Goal: Navigation & Orientation: Go to known website

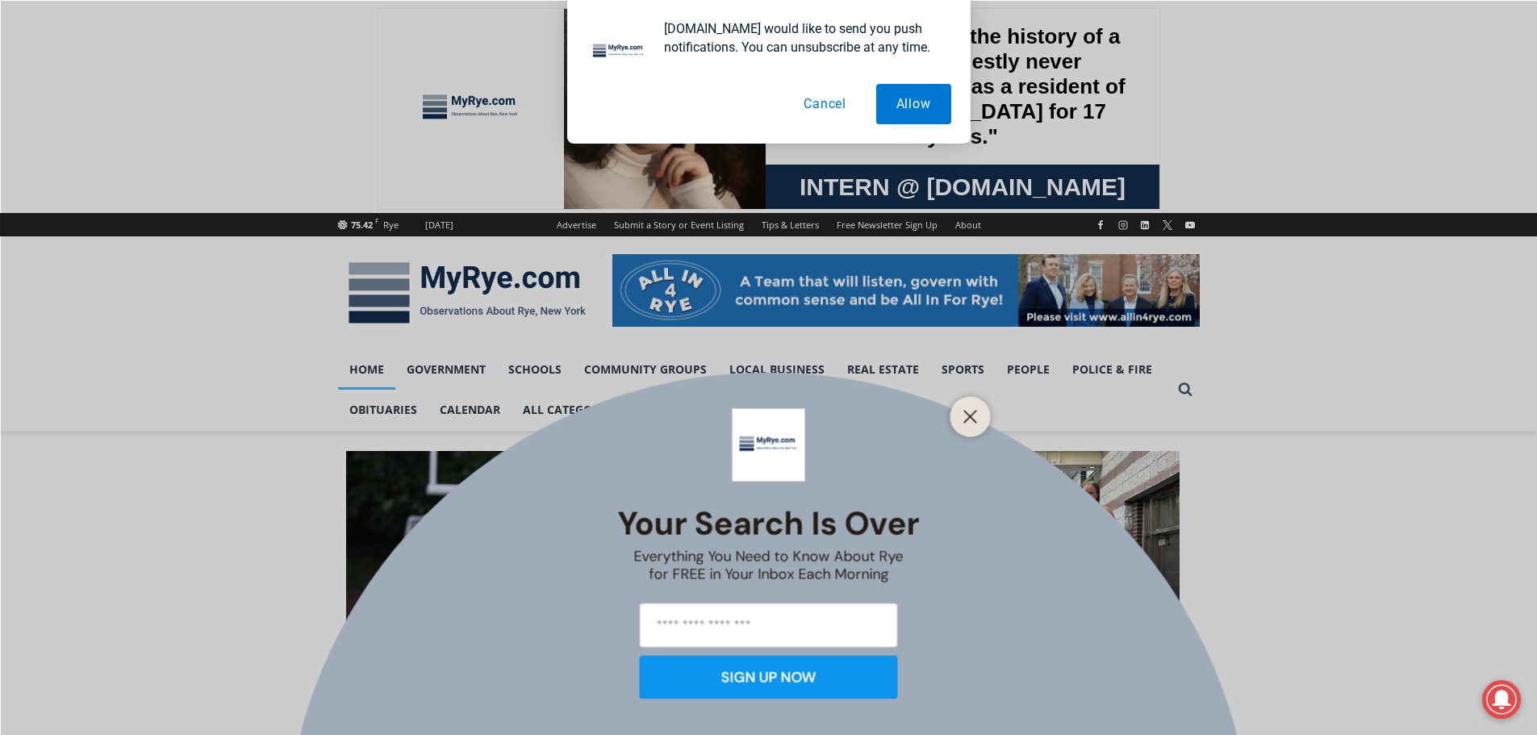
click at [838, 102] on button "Cancel" at bounding box center [824, 104] width 83 height 40
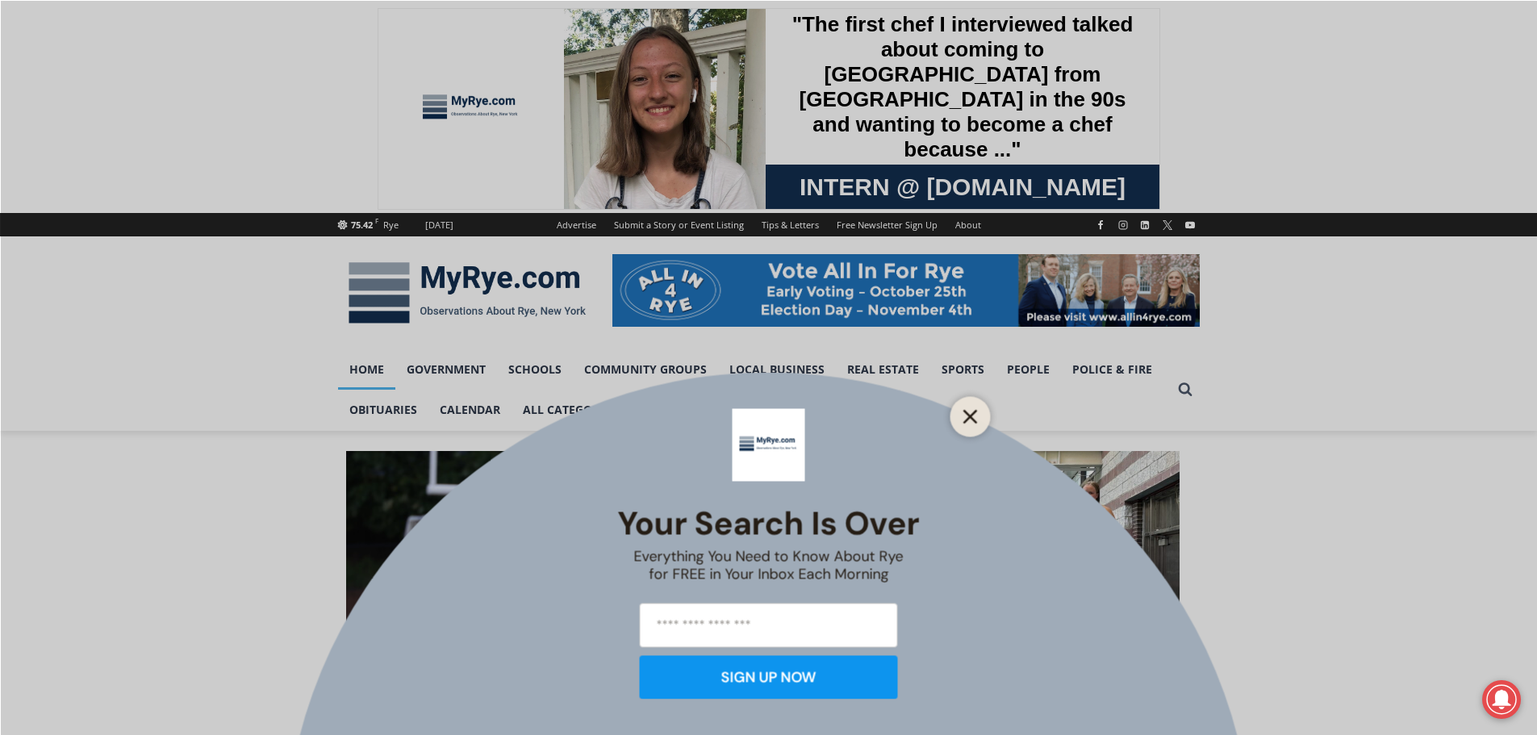
click at [964, 422] on line "Close" at bounding box center [969, 416] width 11 height 11
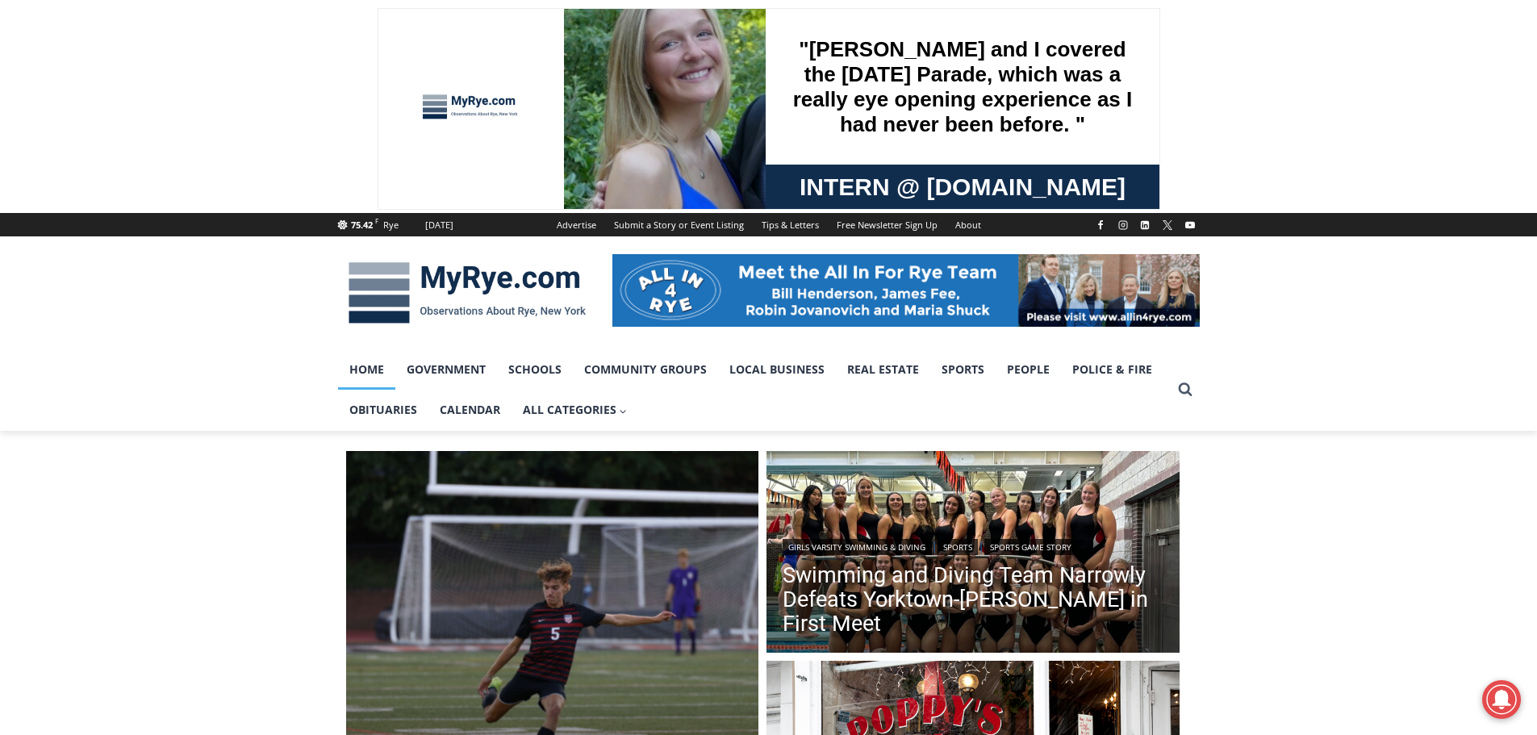
click at [362, 303] on img at bounding box center [467, 293] width 258 height 84
